Goal: Information Seeking & Learning: Learn about a topic

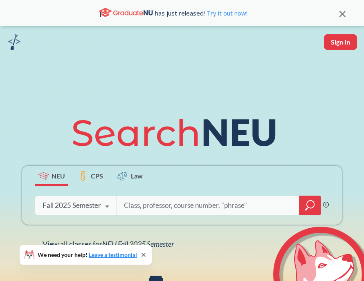
click at [136, 197] on input "search" at bounding box center [208, 205] width 170 height 17
type input "en gw"
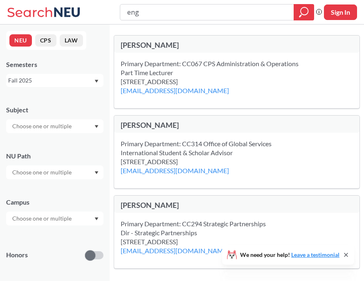
type input "eng w"
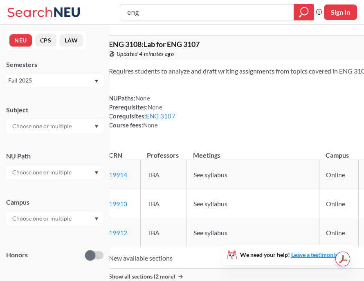
type input "engw"
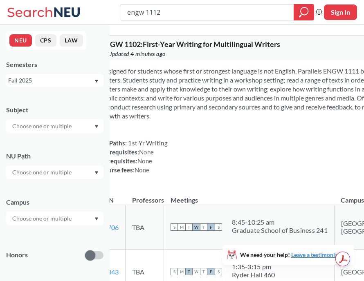
type input "engw 1112"
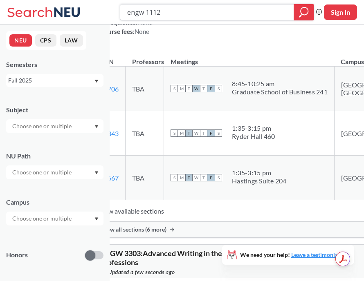
scroll to position [149, 0]
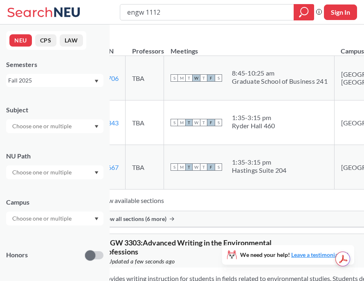
click at [174, 221] on icon at bounding box center [172, 219] width 4 height 4
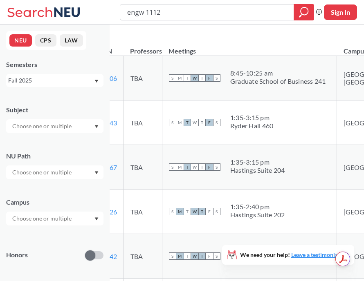
click at [124, 91] on td "13706 View this section on Banner." at bounding box center [108, 78] width 32 height 45
copy link "13706"
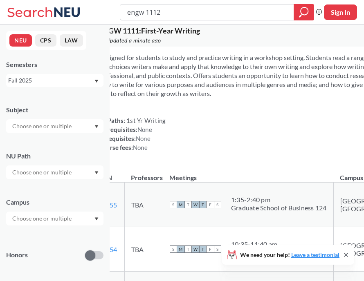
scroll to position [0, 0]
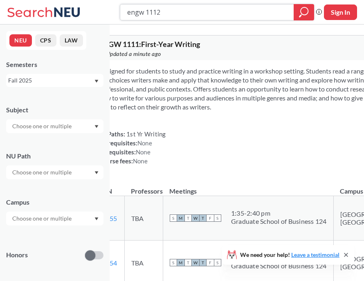
click at [169, 10] on input "engw 1112" at bounding box center [207, 12] width 162 height 14
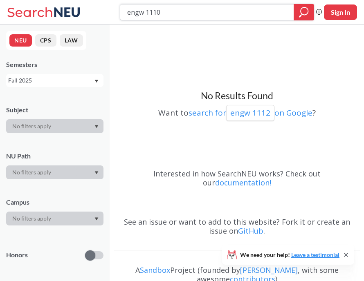
type input "engw 11102"
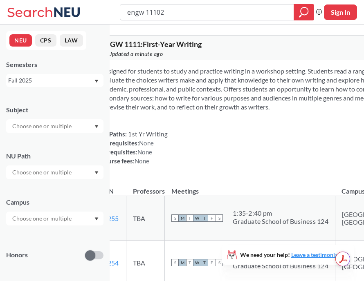
click at [156, 12] on input "engw 11102" at bounding box center [207, 12] width 162 height 14
type input "engw 1102"
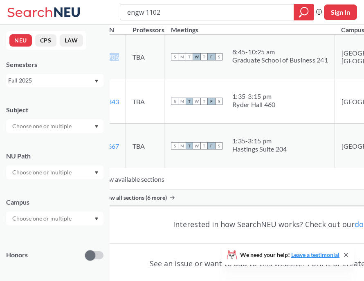
scroll to position [171, 0]
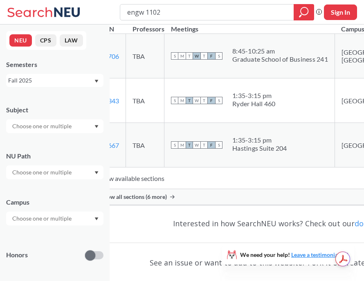
click at [167, 201] on span "Show all sections (6 more)" at bounding box center [134, 196] width 66 height 7
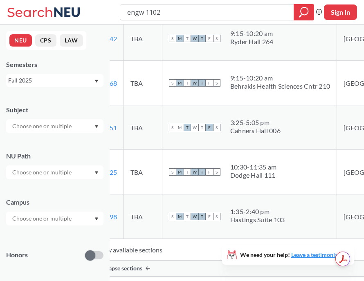
scroll to position [371, 0]
